Goal: Information Seeking & Learning: Learn about a topic

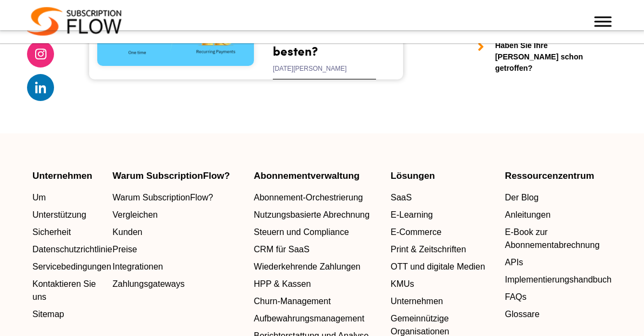
scroll to position [6797, 0]
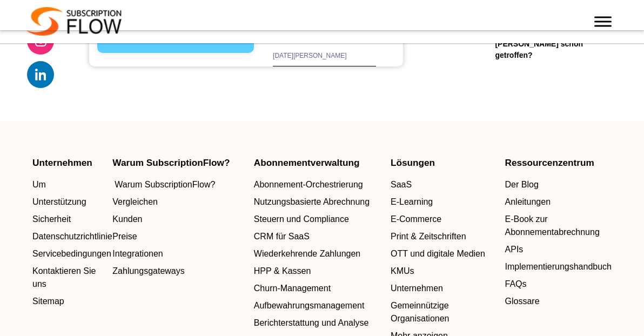
click at [165, 189] on font "Warum SubscriptionFlow?" at bounding box center [165, 184] width 100 height 9
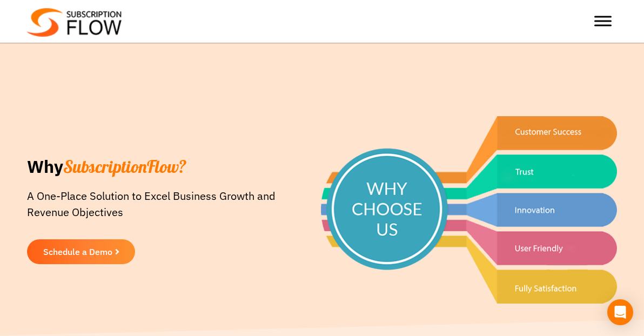
click at [317, 73] on div "Why SubscriptionFlow? A One-Place Solution to Excel Business Growth and Revenue…" at bounding box center [322, 209] width 644 height 359
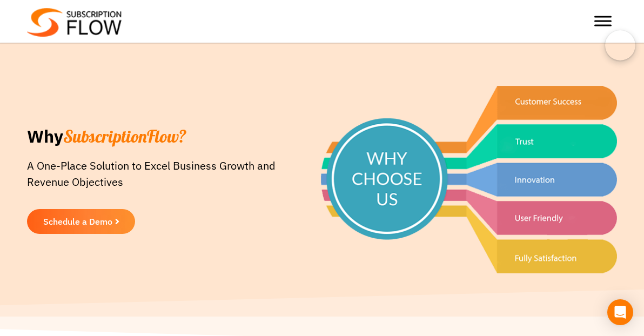
click at [92, 23] on img at bounding box center [74, 22] width 95 height 29
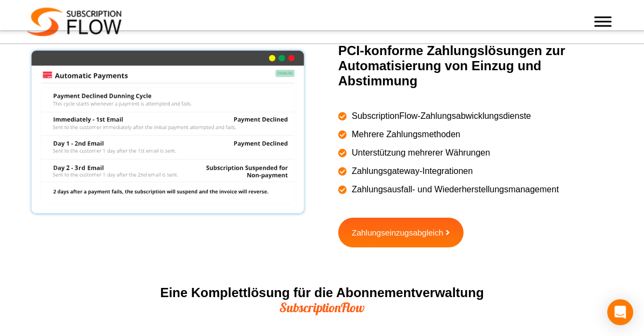
scroll to position [1188, 0]
